Goal: Task Accomplishment & Management: Manage account settings

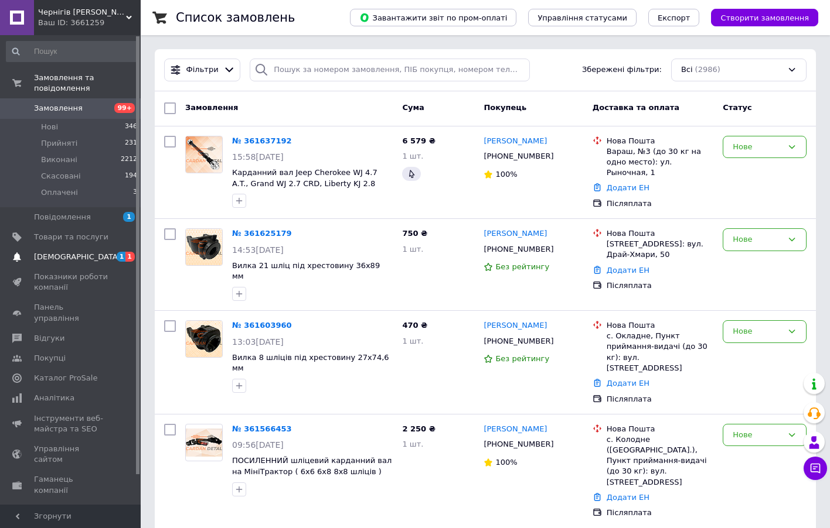
click at [60, 252] on span "[DEMOGRAPHIC_DATA]" at bounding box center [77, 257] width 87 height 11
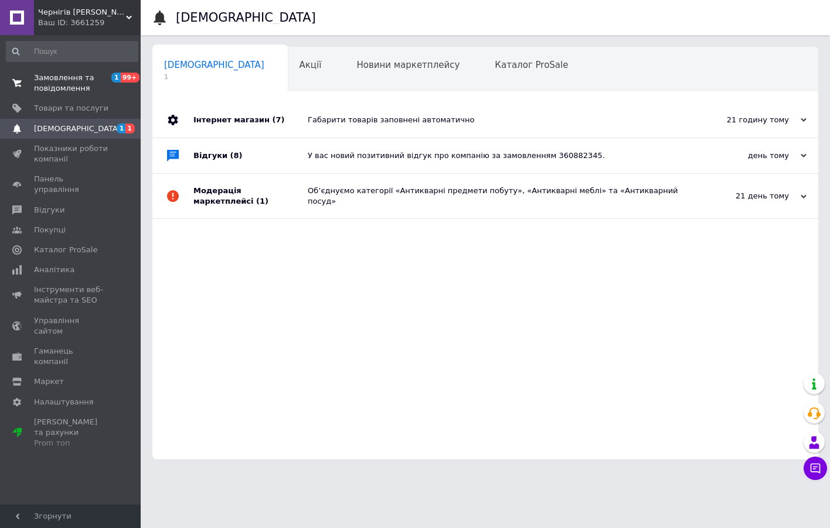
click at [93, 91] on span "Замовлення та повідомлення" at bounding box center [71, 83] width 74 height 21
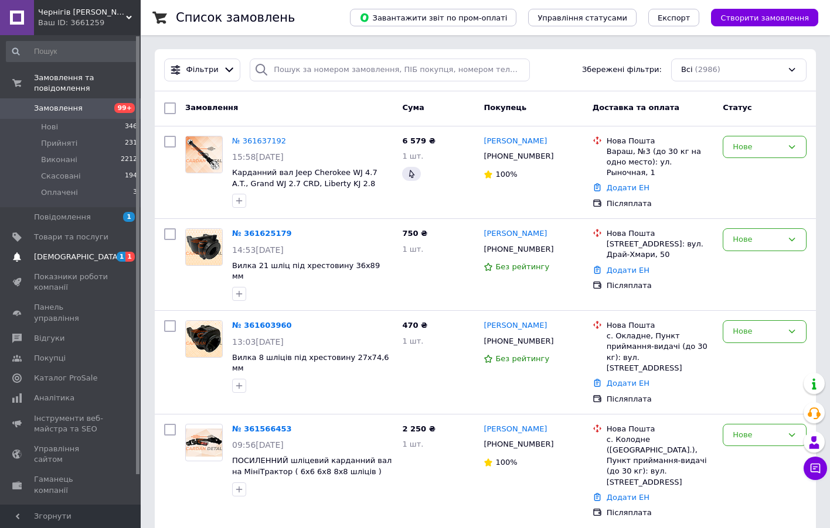
click at [70, 254] on span "[DEMOGRAPHIC_DATA]" at bounding box center [77, 257] width 87 height 11
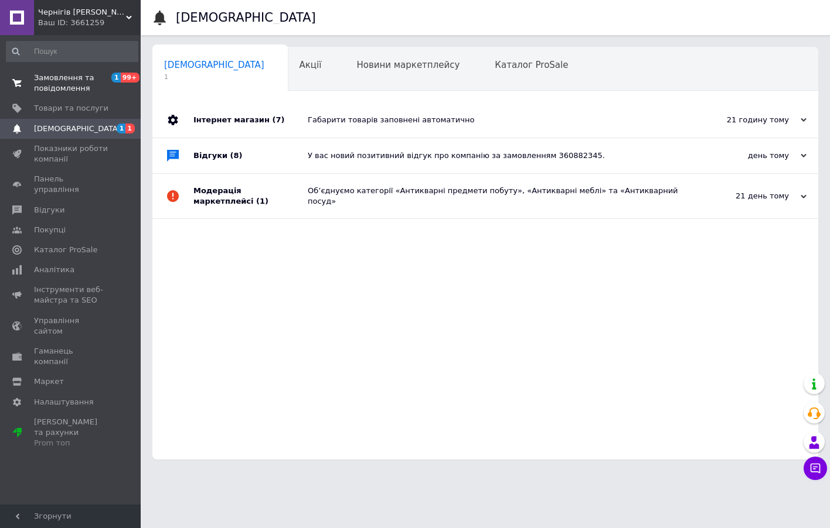
click at [69, 80] on span "Замовлення та повідомлення" at bounding box center [71, 83] width 74 height 21
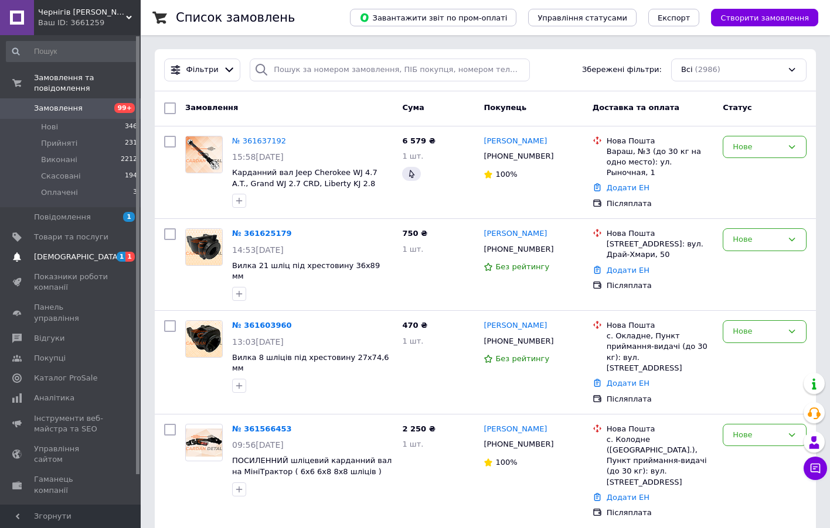
click at [85, 257] on span "[DEMOGRAPHIC_DATA]" at bounding box center [71, 257] width 74 height 11
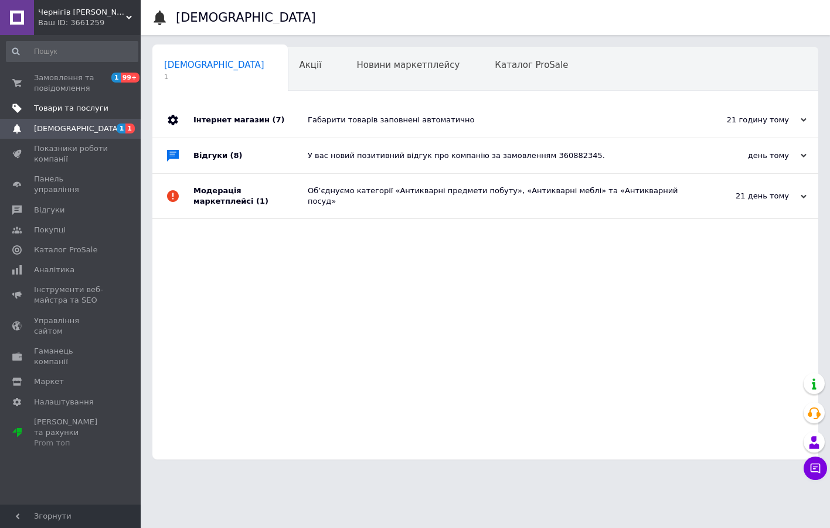
click at [79, 111] on span "Товари та послуги" at bounding box center [71, 108] width 74 height 11
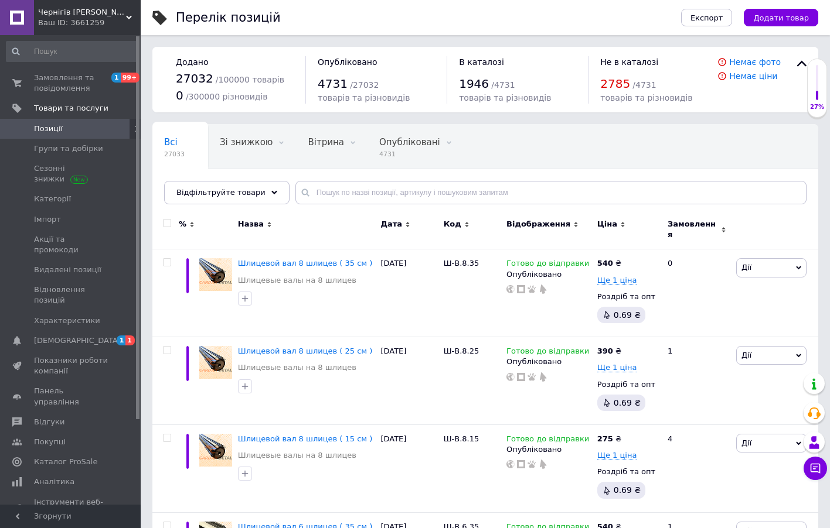
click at [54, 331] on link "[DEMOGRAPHIC_DATA] 1 1" at bounding box center [72, 341] width 144 height 20
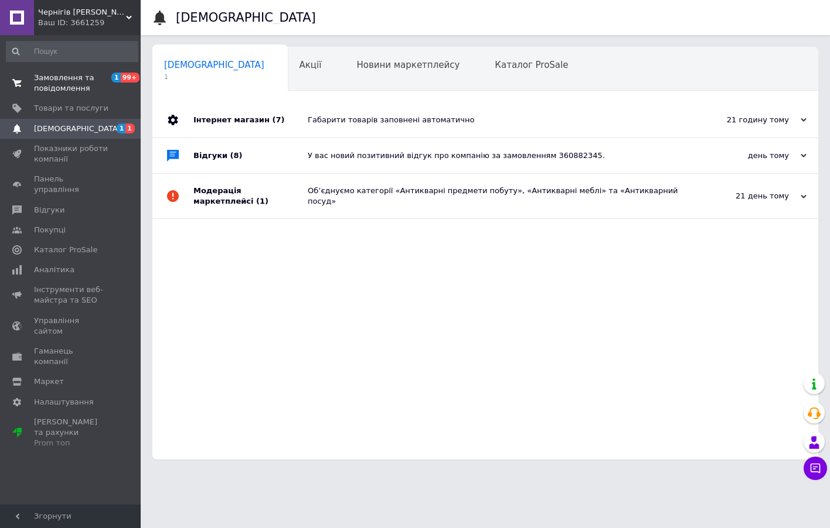
click at [92, 85] on span "Замовлення та повідомлення" at bounding box center [71, 83] width 74 height 21
